Goal: Information Seeking & Learning: Check status

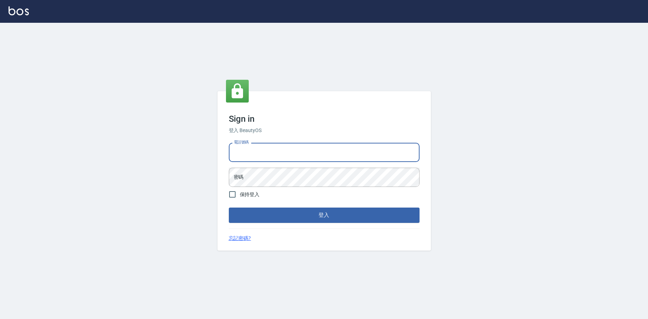
type input "0952958204"
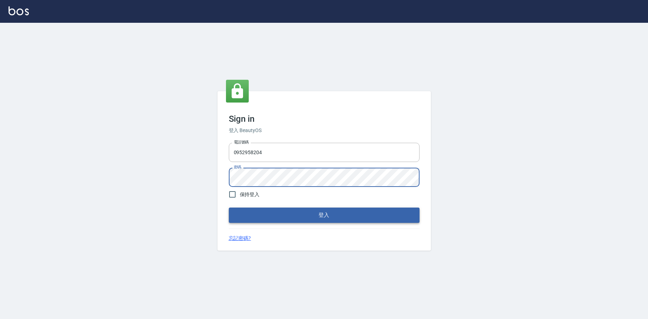
scroll to position [0, 0]
click at [285, 211] on button "登入" at bounding box center [324, 215] width 191 height 15
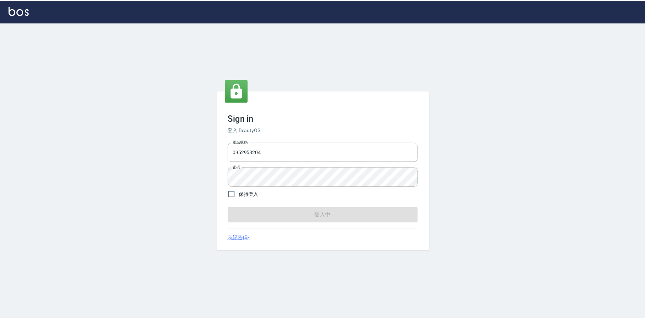
scroll to position [0, 0]
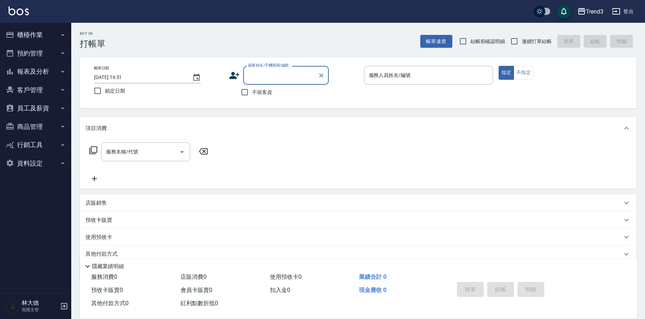
click at [27, 93] on button "客戶管理" at bounding box center [36, 90] width 66 height 19
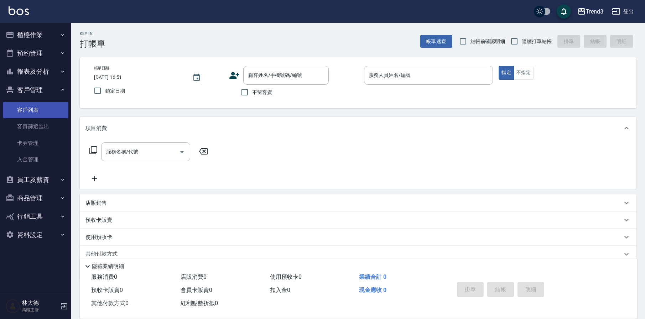
click at [27, 111] on link "客戶列表" at bounding box center [36, 110] width 66 height 16
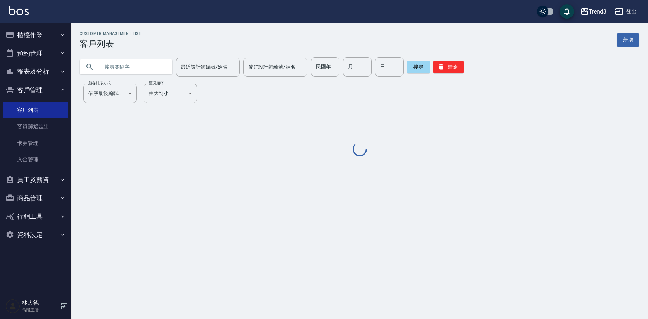
click at [116, 70] on input "text" at bounding box center [133, 66] width 67 height 19
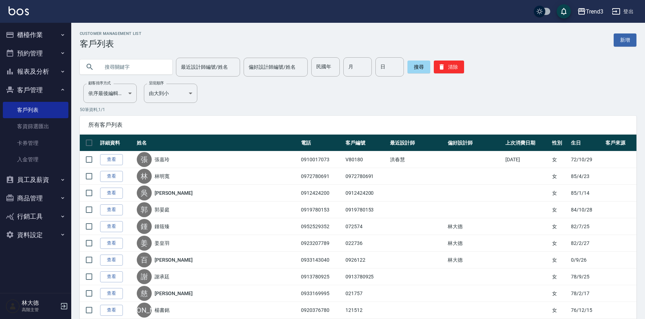
paste input "0933234950"
type input "0933234950"
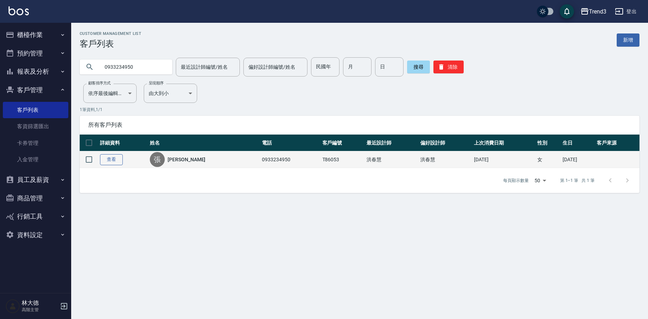
click at [120, 158] on link "查看" at bounding box center [111, 159] width 23 height 11
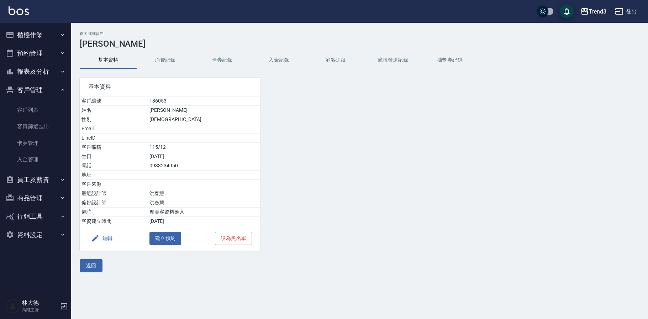
click at [167, 60] on button "消費記錄" at bounding box center [165, 60] width 57 height 17
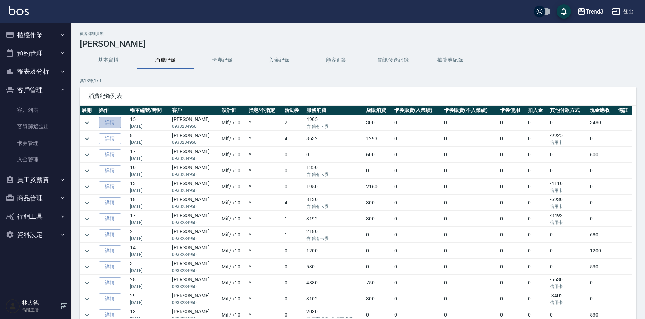
click at [106, 121] on link "詳情" at bounding box center [110, 122] width 23 height 11
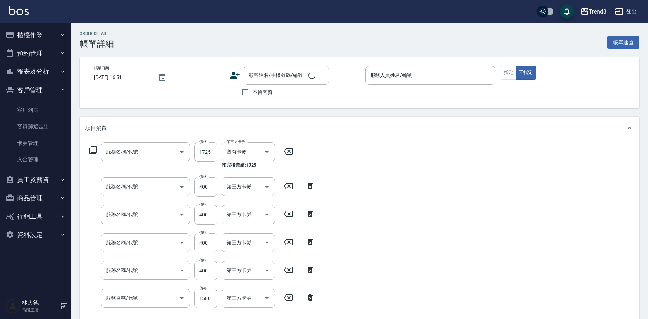
type input "TREND滋潤修護洗髮精"
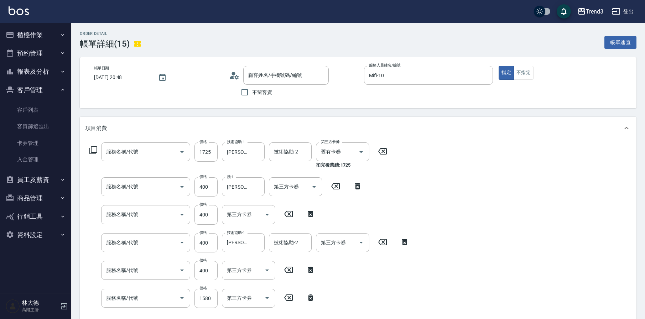
type input "[DATE] 20:48"
type input "Mifi-10"
type input "M3D護髮2500-2000中(20003)"
type input "洗髮(250)"
type input "剪髮(350)"
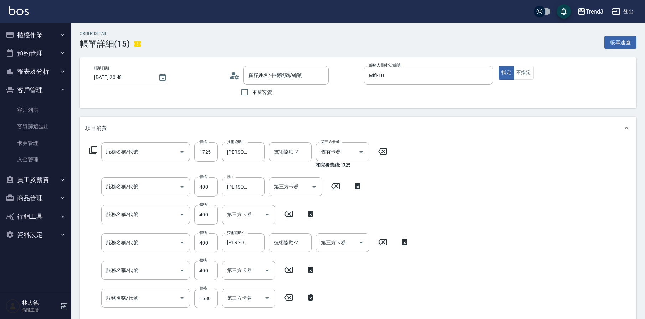
type input "染髮(12402)"
type input "蘆薈敷膜(3203)"
type input "染髮套餐(992)"
type input "[PERSON_NAME]/0933234950/T86053"
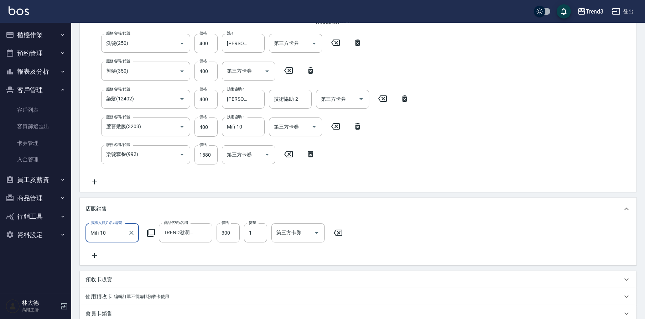
scroll to position [144, 0]
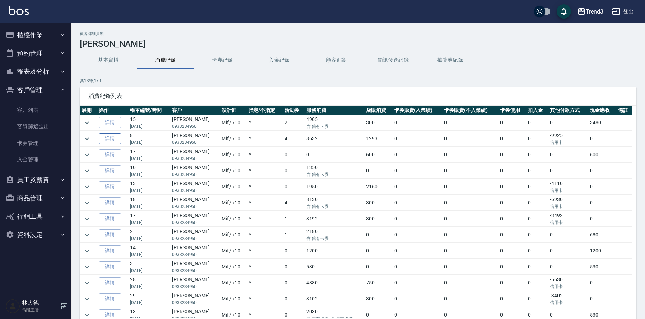
click at [116, 139] on link "詳情" at bounding box center [110, 138] width 23 height 11
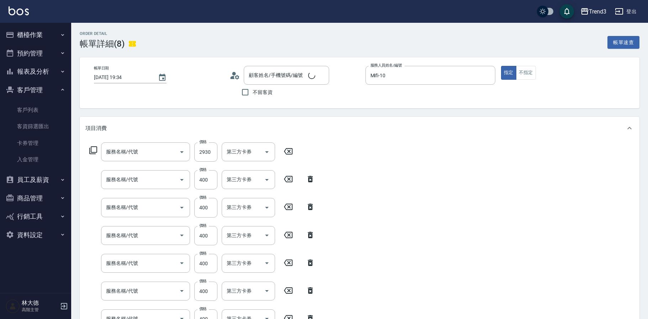
type input "[DATE] 19:34"
type input "Mifi-10"
type input "燙髮套餐(991)"
type input "洗髮(250)"
type input "剪髮(350)"
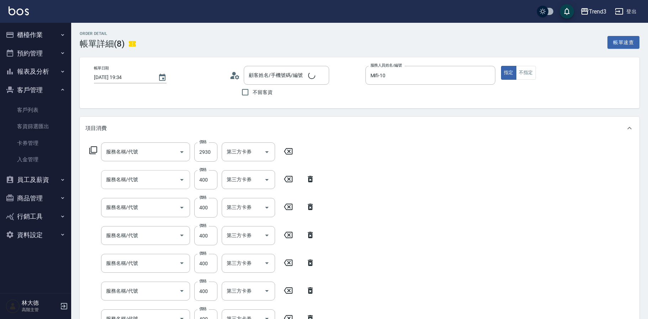
type input "燙髮(12401)"
type input "燙前護髮(2403)"
type input "燙中護髮(24033)"
type input "蜂蜜[PERSON_NAME]護髮(4803)"
type input "套餐預購(女)(99902)"
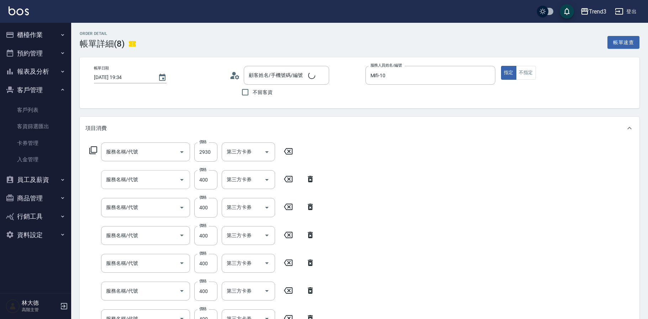
type input "洗髮(250)"
type input "剪髮(350)"
type input "染髮(12402)"
type input "染前隔離(32033)"
type input "蜂蜜[PERSON_NAME]護-中(48033)"
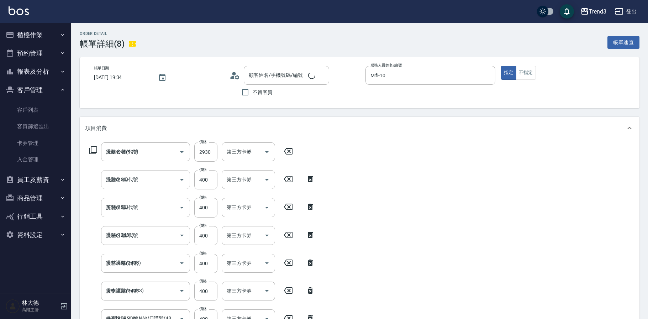
type input "[PERSON_NAME]/0933234950/T86053"
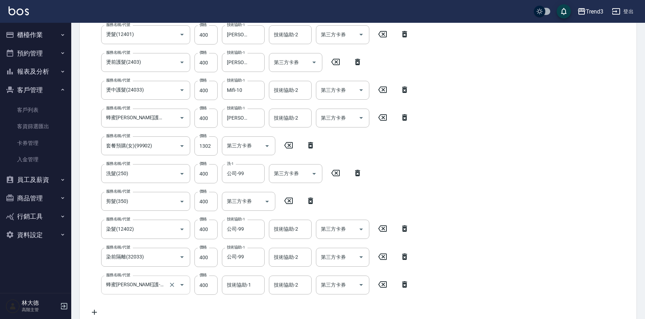
scroll to position [200, 0]
